Goal: Information Seeking & Learning: Learn about a topic

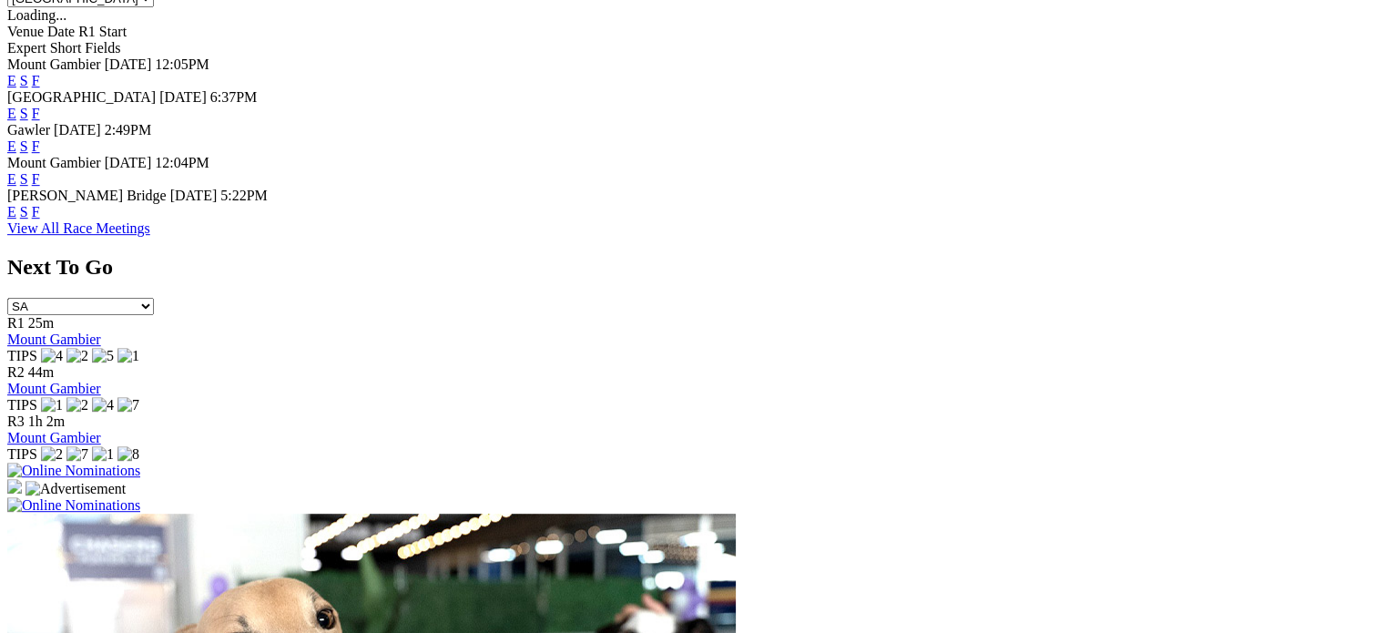
scroll to position [911, 0]
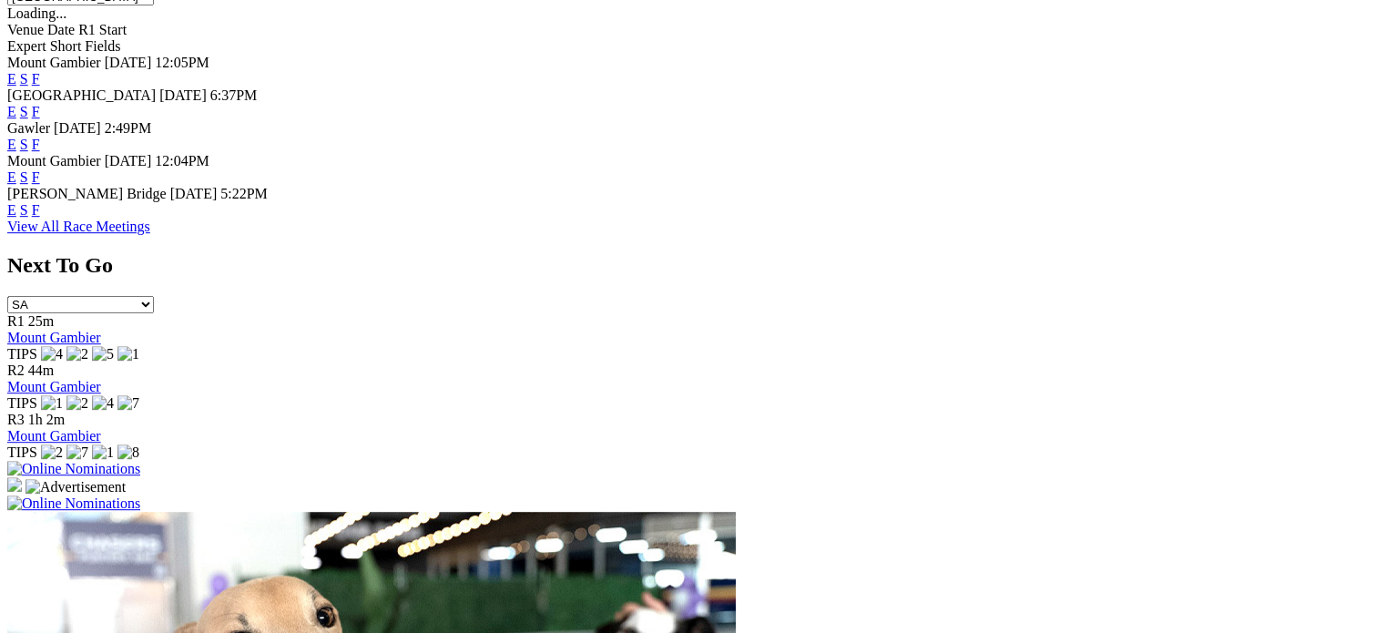
click at [150, 234] on link "View All Race Meetings" at bounding box center [78, 226] width 143 height 15
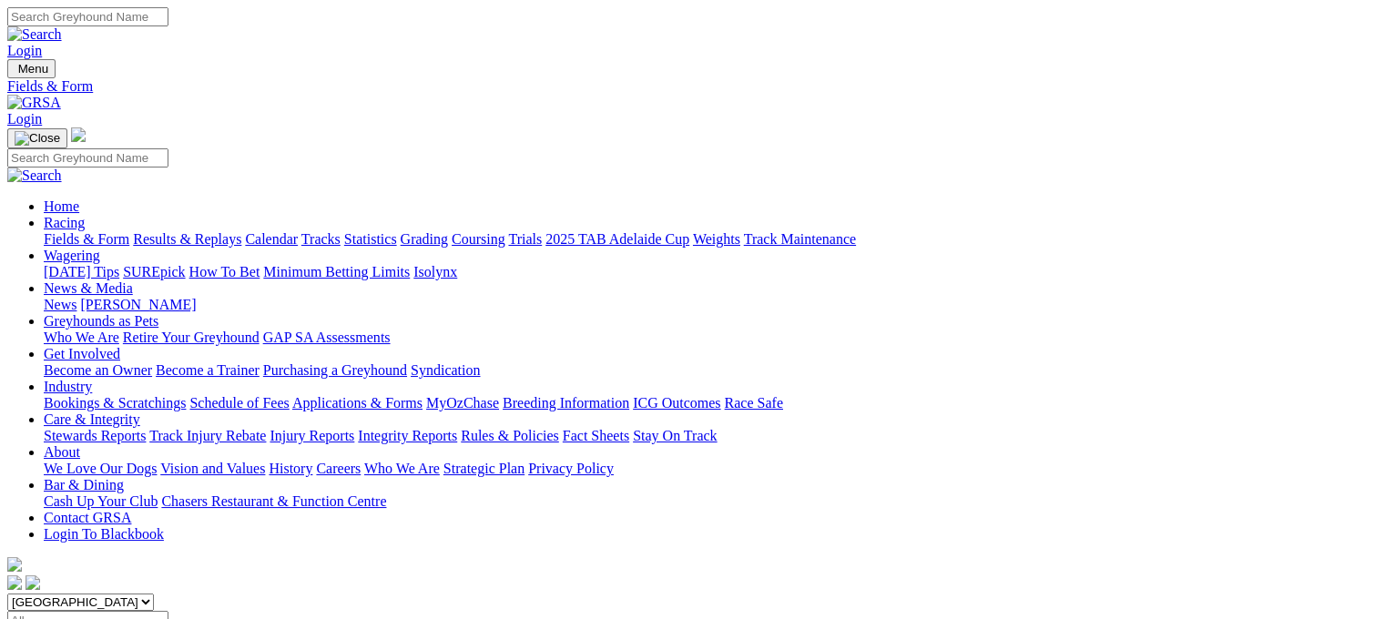
click at [154, 594] on select "South Australia New South Wales Northern Territory Queensland Tasmania Victoria…" at bounding box center [80, 602] width 147 height 17
select select "QLD"
click at [122, 594] on select "South Australia New South Wales Northern Territory Queensland Tasmania Victoria…" at bounding box center [80, 602] width 147 height 17
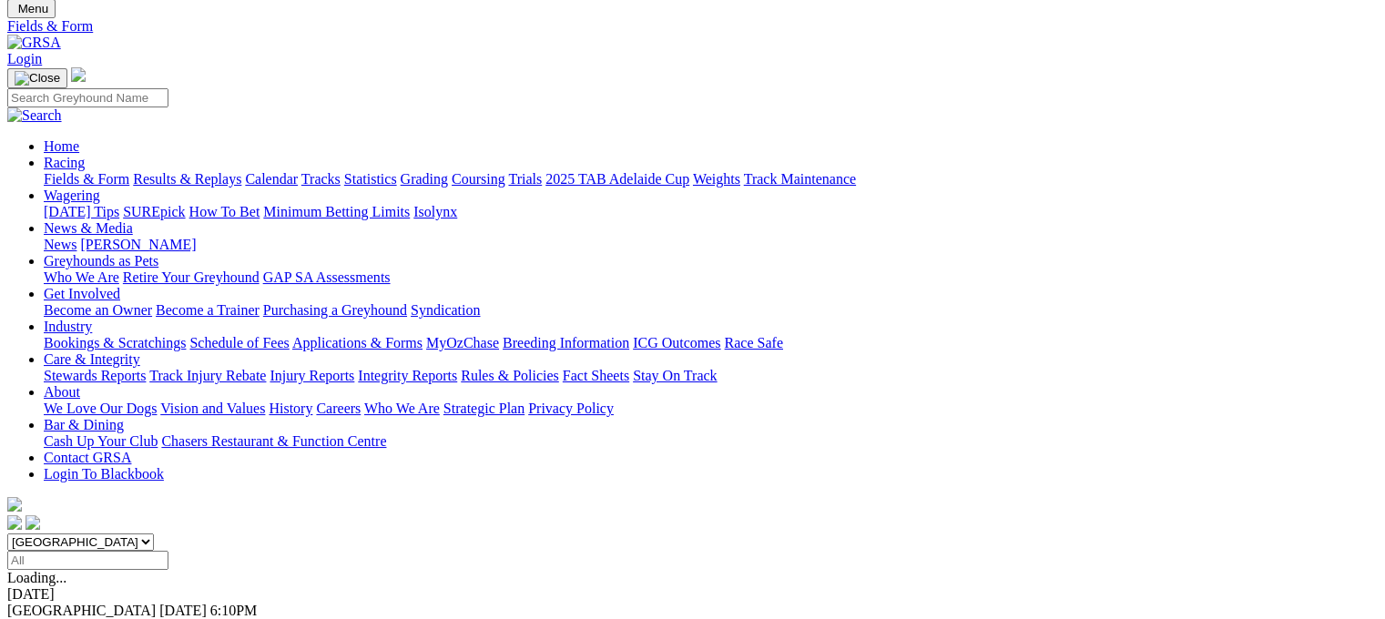
scroll to position [91, 0]
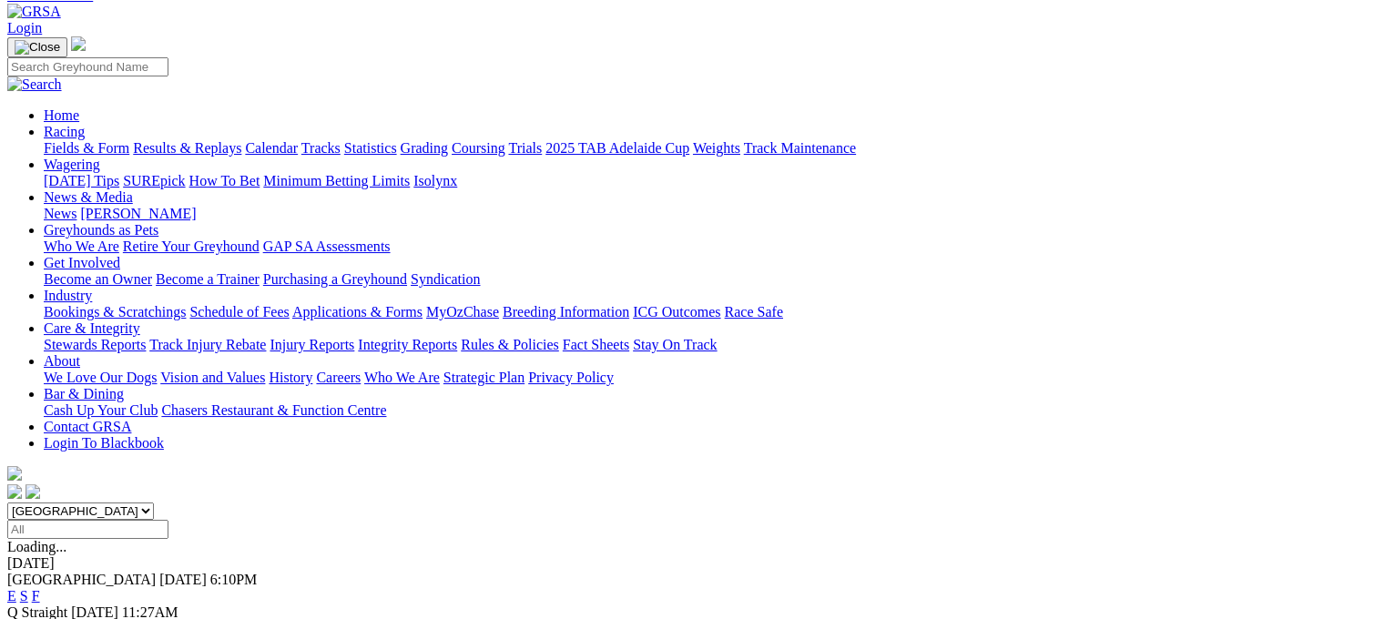
click at [67, 605] on span "Q Straight" at bounding box center [37, 612] width 60 height 15
click at [40, 618] on link "F" at bounding box center [36, 628] width 8 height 15
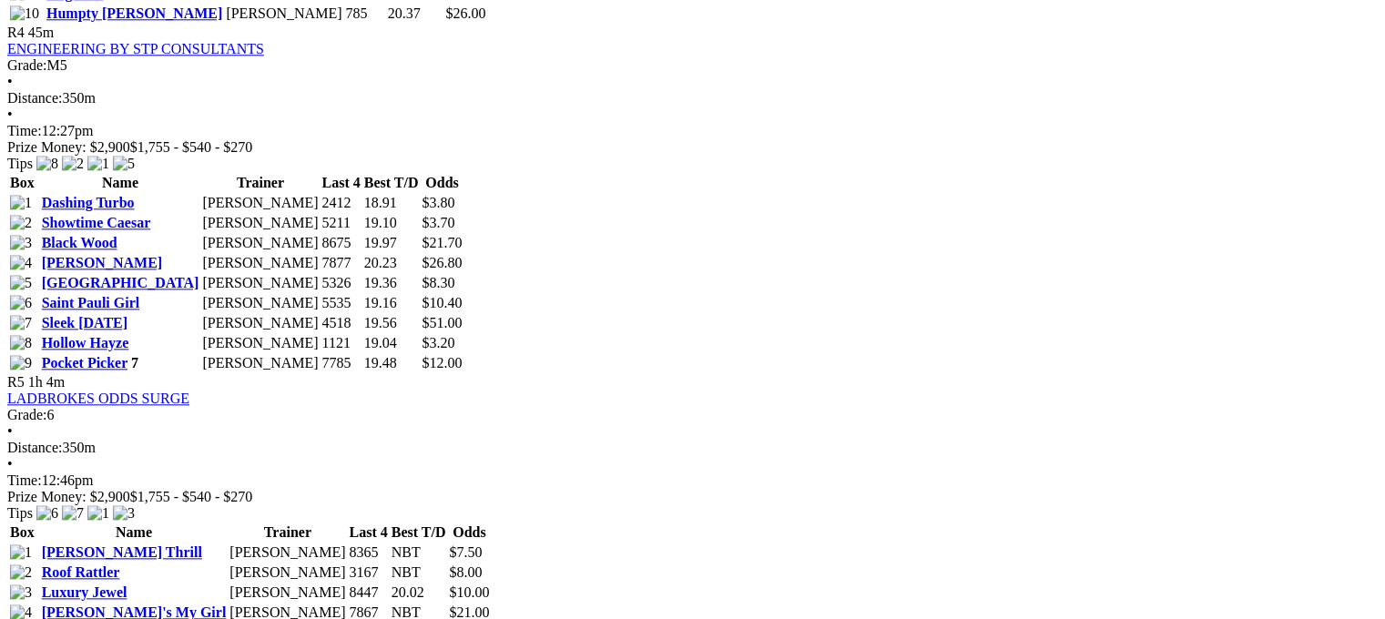
scroll to position [2004, 0]
